Goal: Task Accomplishment & Management: Complete application form

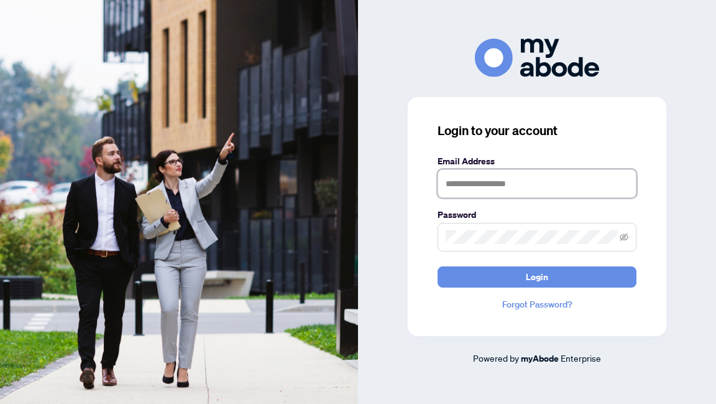
click at [463, 178] on input "text" at bounding box center [537, 183] width 199 height 29
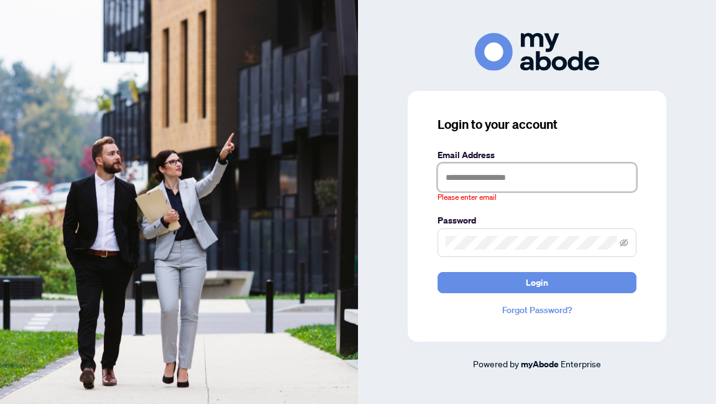
type input "**********"
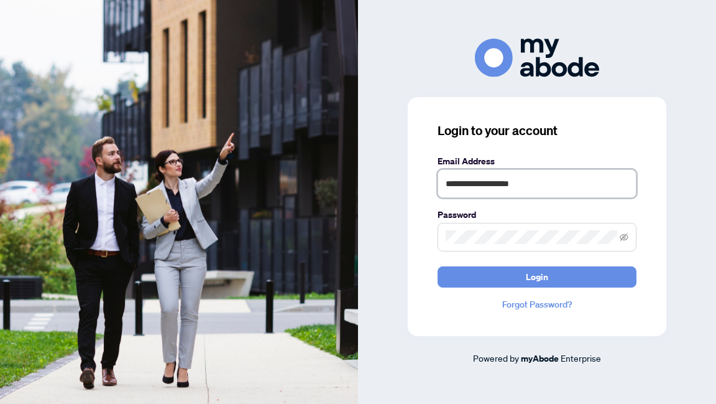
click at [438, 266] on button "Login" at bounding box center [537, 276] width 199 height 21
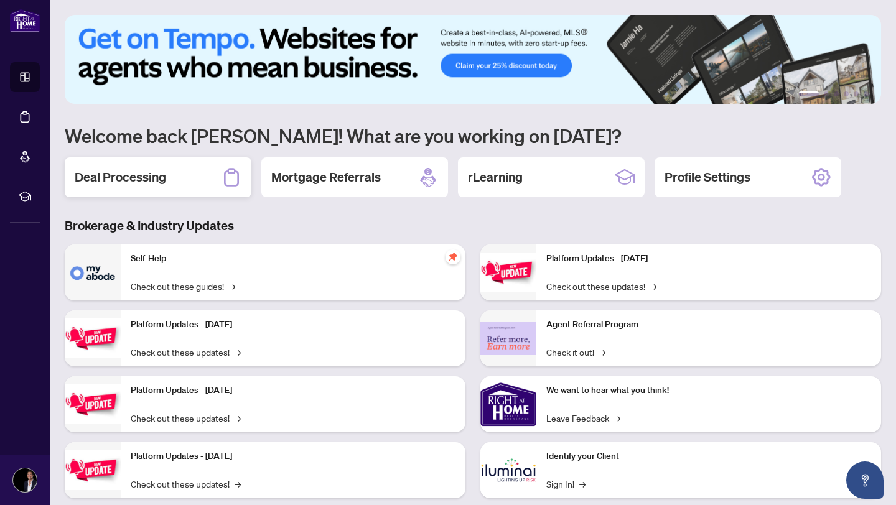
click at [177, 178] on div "Deal Processing" at bounding box center [158, 177] width 187 height 40
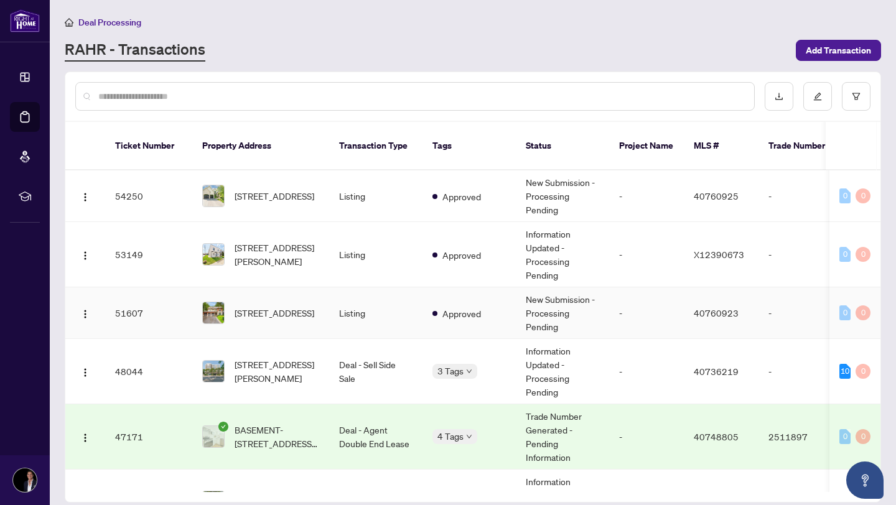
click at [287, 306] on span "89 Lloyminn Avenue, Ancaster, ON L9G 1H4, Canada" at bounding box center [274, 313] width 80 height 14
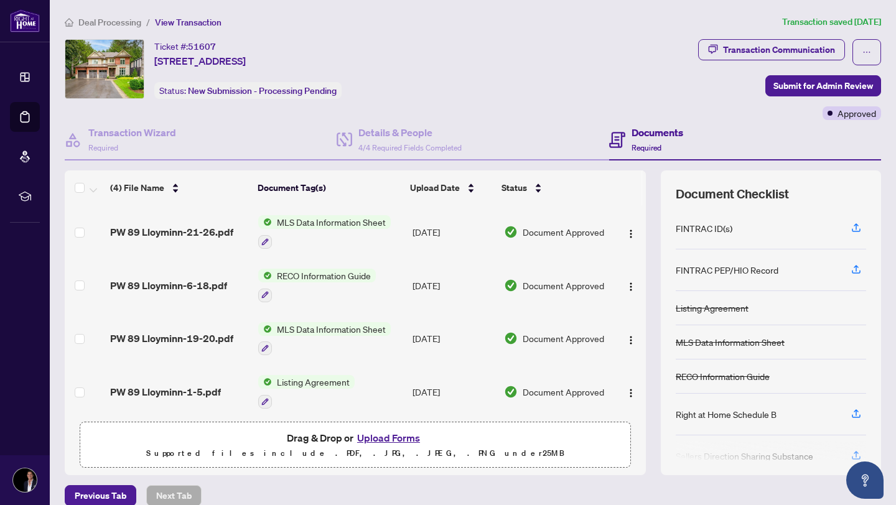
click at [389, 433] on button "Upload Forms" at bounding box center [388, 438] width 70 height 16
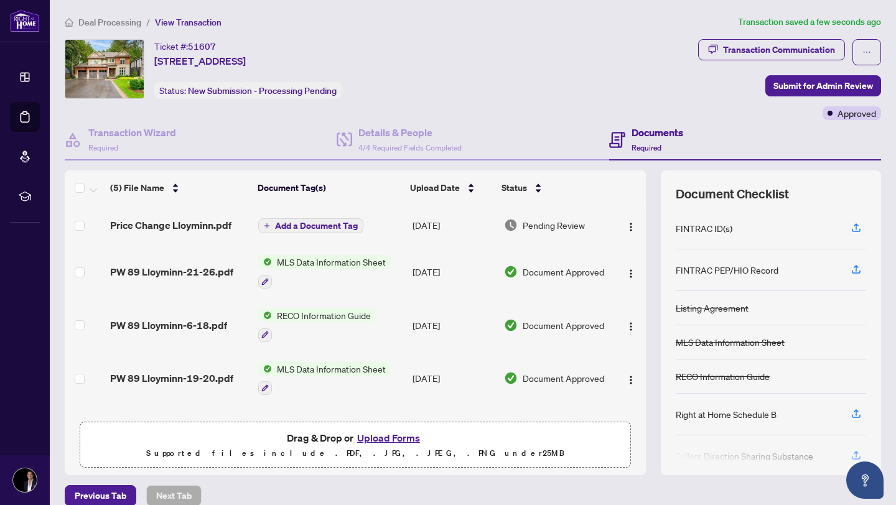
click at [808, 101] on div "Transaction Communication Submit for Admin Review Approved" at bounding box center [789, 79] width 183 height 81
click at [804, 93] on span "Submit for Admin Review" at bounding box center [823, 86] width 100 height 20
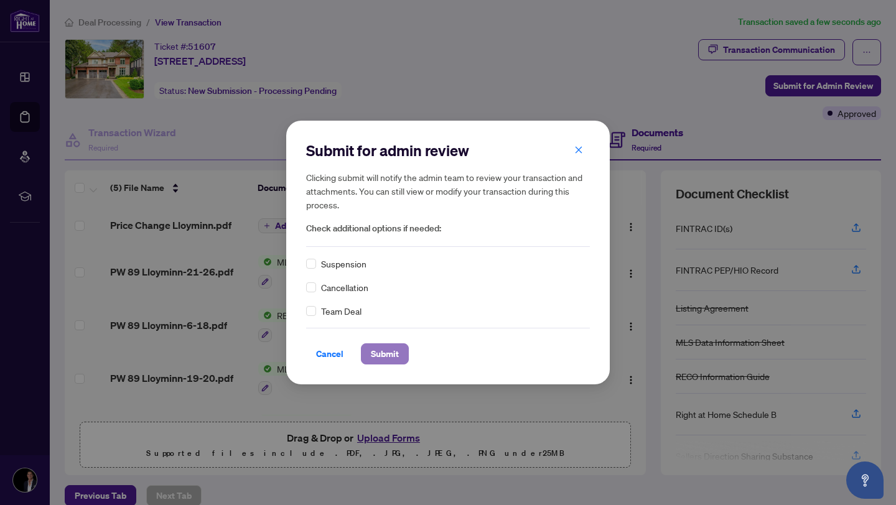
click at [372, 346] on span "Submit" at bounding box center [385, 354] width 28 height 20
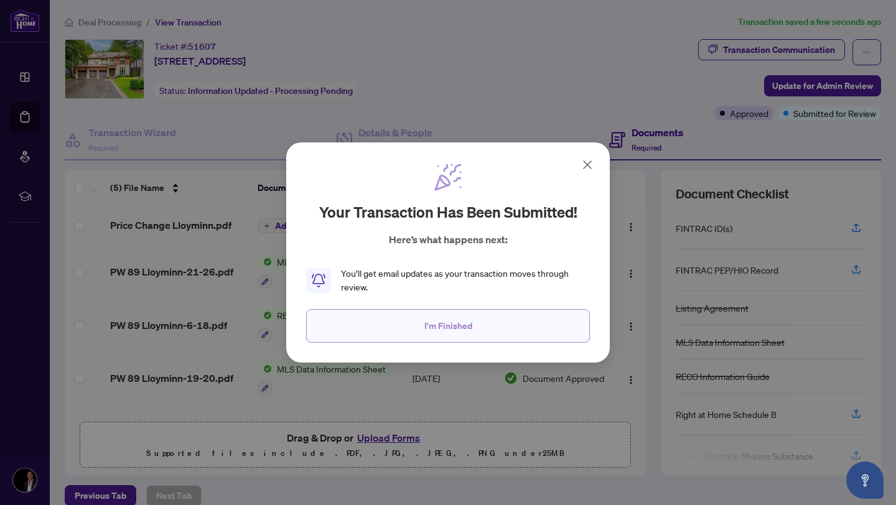
click at [397, 321] on button "I'm Finished" at bounding box center [448, 326] width 284 height 34
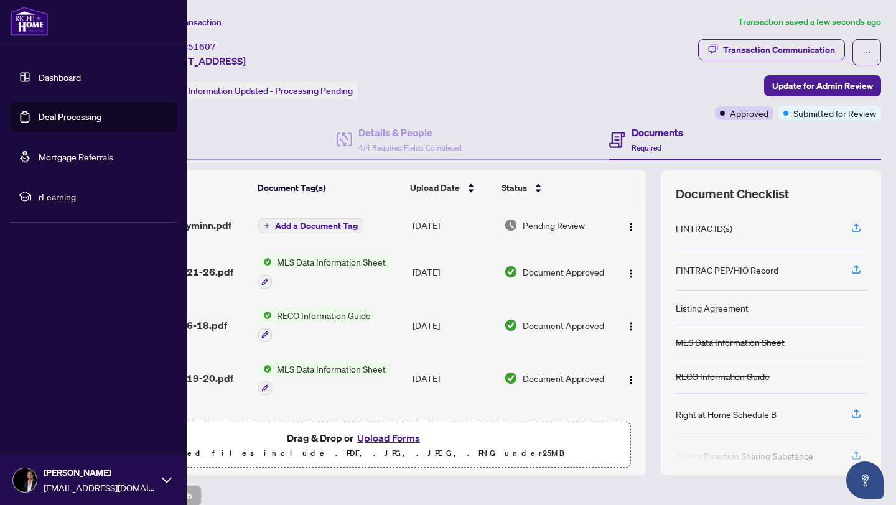
click at [35, 24] on img at bounding box center [29, 21] width 39 height 30
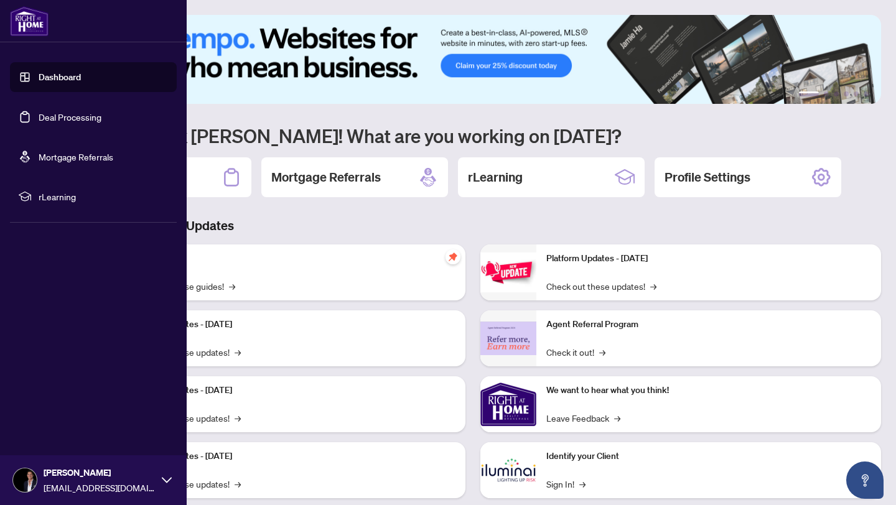
click at [159, 479] on div "Nathan Ferro Natedferro@gmail.com" at bounding box center [93, 480] width 187 height 50
click at [88, 415] on button "Logout" at bounding box center [93, 406] width 167 height 21
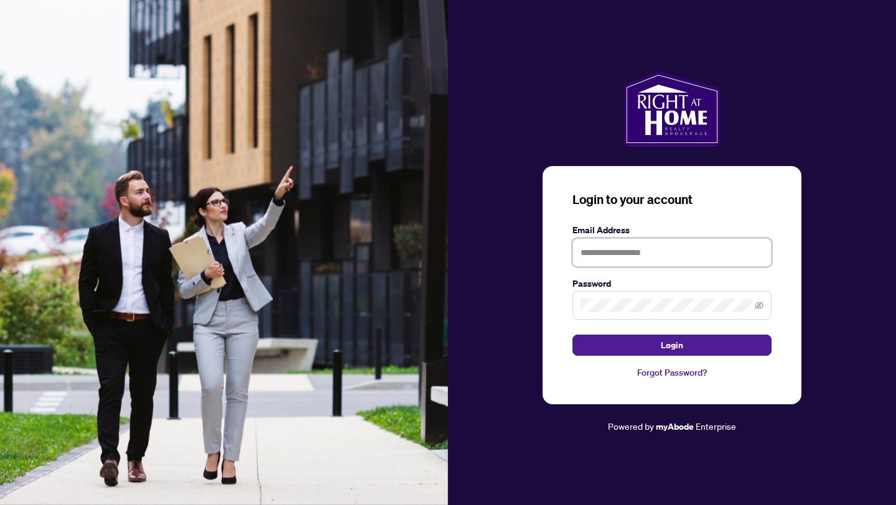
click at [615, 252] on input "text" at bounding box center [671, 252] width 199 height 29
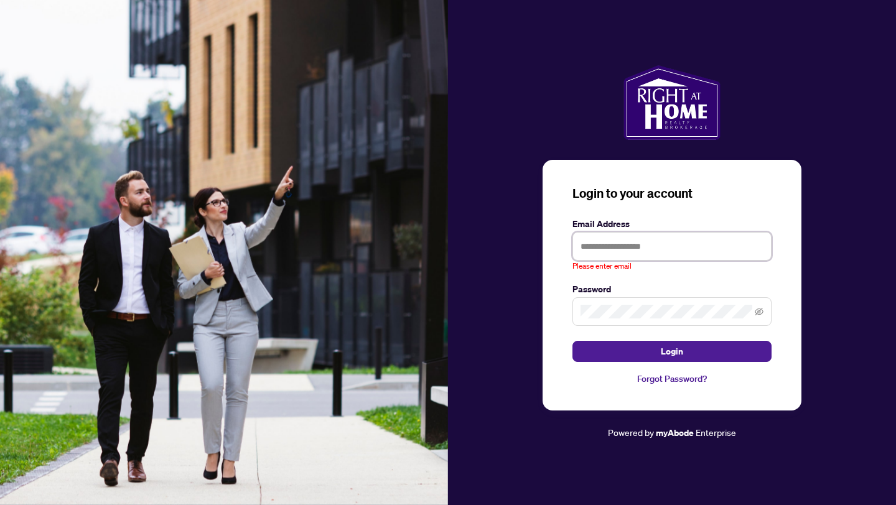
type input "**********"
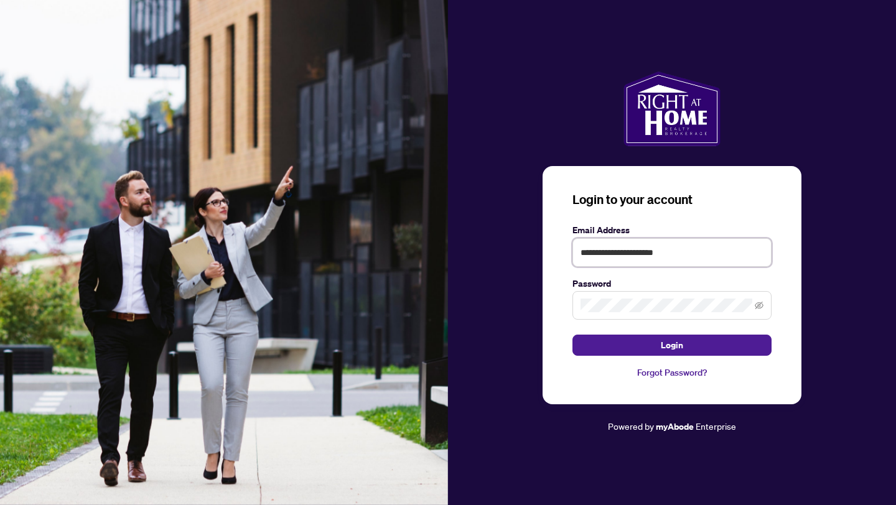
click at [572, 335] on button "Login" at bounding box center [671, 345] width 199 height 21
